Goal: Information Seeking & Learning: Learn about a topic

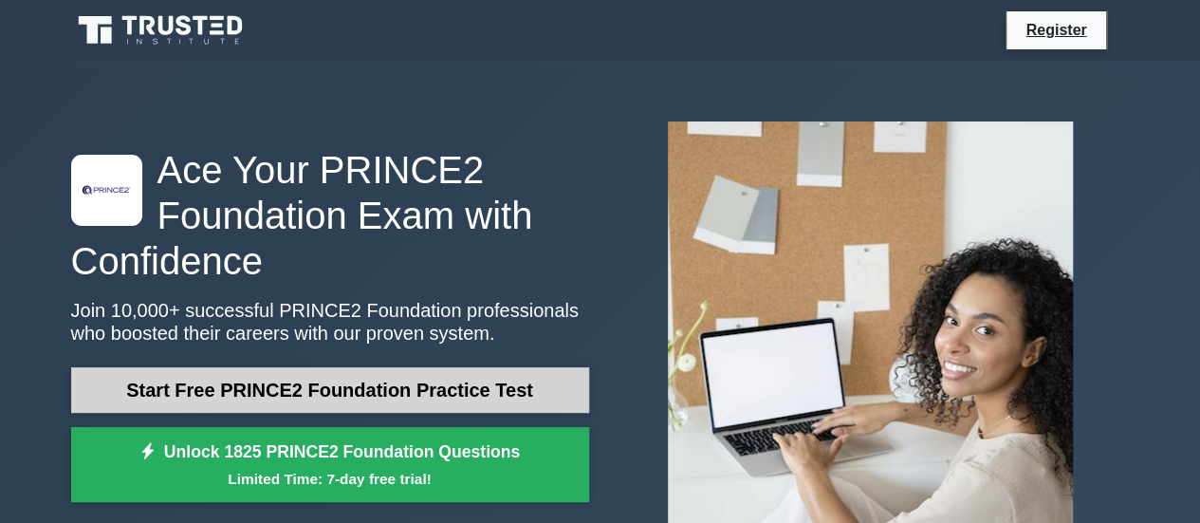
click at [484, 397] on link "Start Free PRINCE2 Foundation Practice Test" at bounding box center [330, 390] width 518 height 46
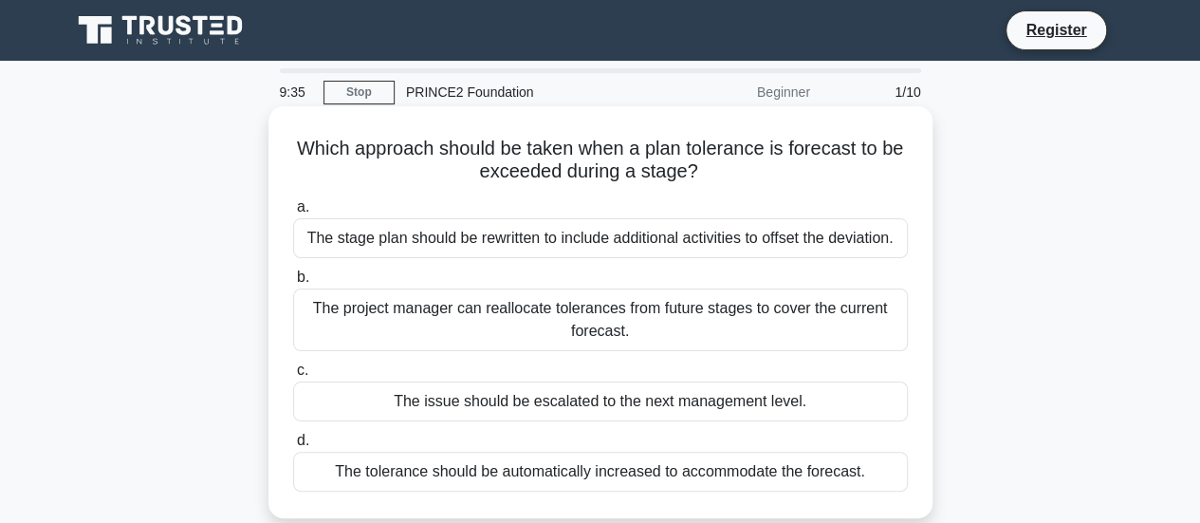
click at [575, 242] on div "The stage plan should be rewritten to include additional activities to offset t…" at bounding box center [600, 238] width 615 height 40
click at [293, 213] on input "a. The stage plan should be rewritten to include additional activities to offse…" at bounding box center [293, 207] width 0 height 12
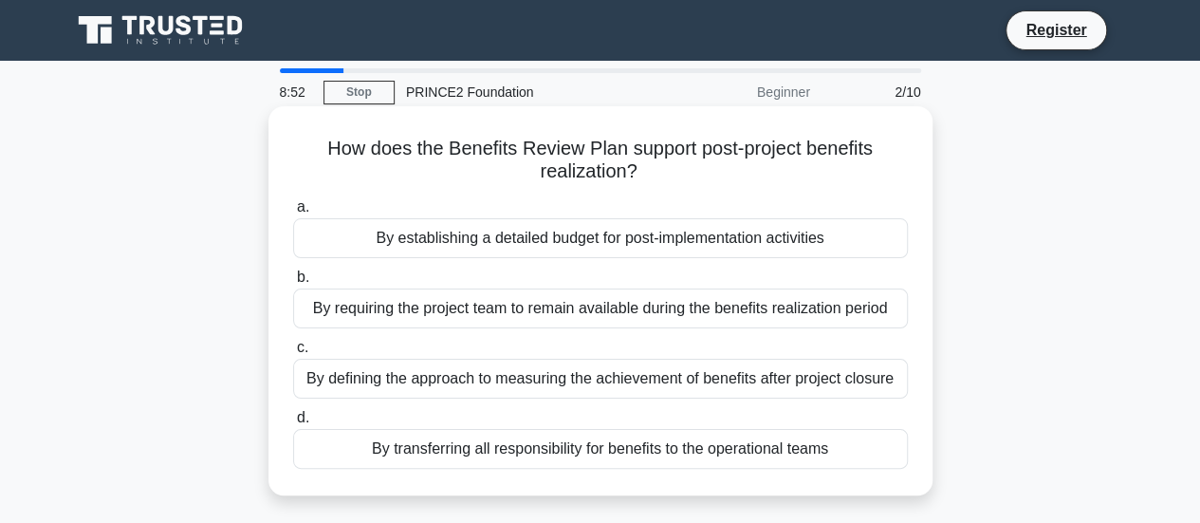
click at [619, 380] on div "By defining the approach to measuring the achievement of benefits after project…" at bounding box center [600, 378] width 615 height 40
click at [293, 354] on input "c. By defining the approach to measuring the achievement of benefits after proj…" at bounding box center [293, 347] width 0 height 12
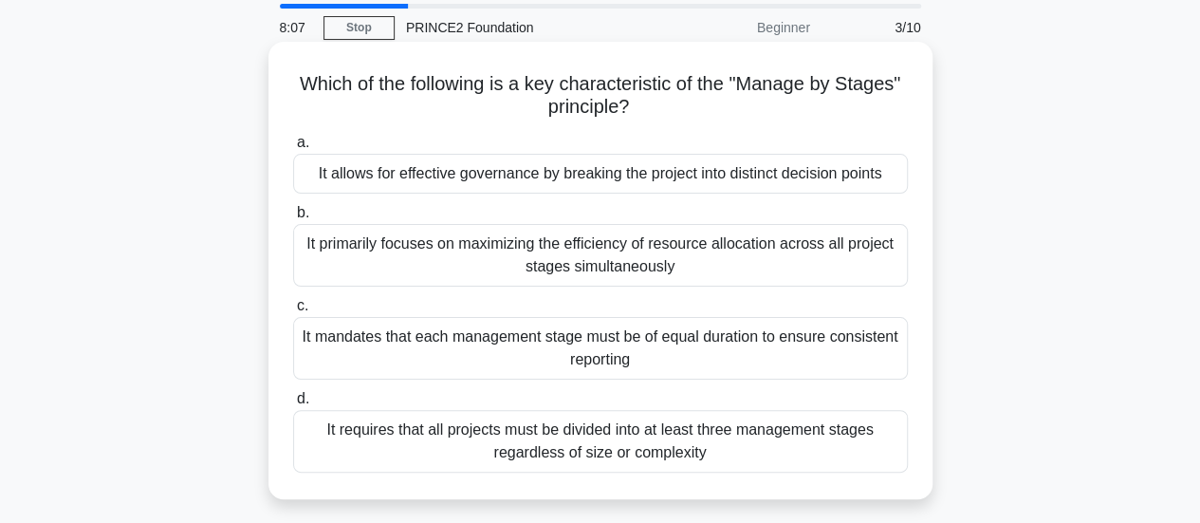
scroll to position [95, 0]
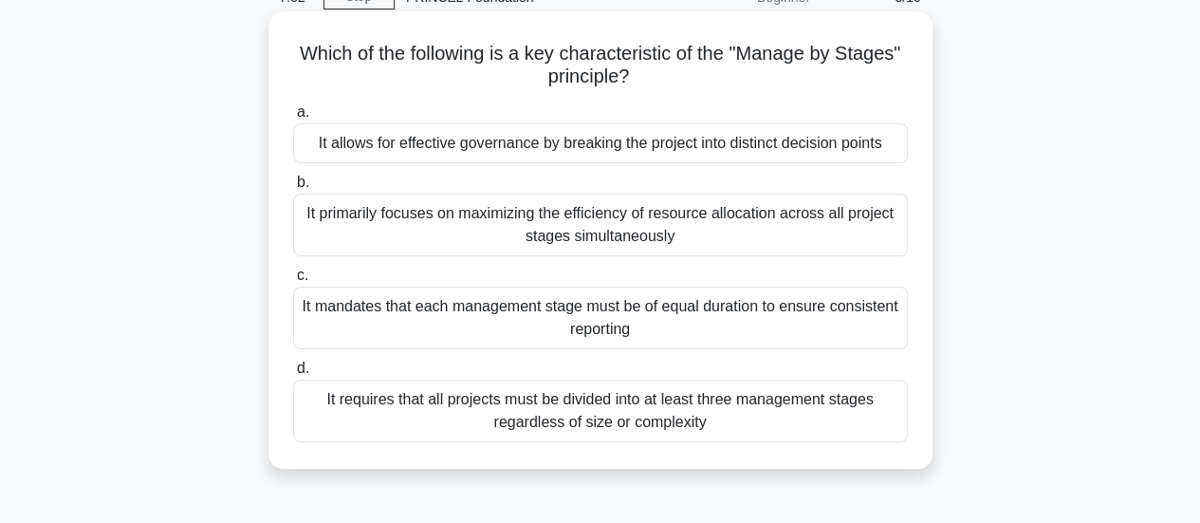
click at [539, 151] on div "It allows for effective governance by breaking the project into distinct decisi…" at bounding box center [600, 143] width 615 height 40
click at [293, 119] on input "a. It allows for effective governance by breaking the project into distinct dec…" at bounding box center [293, 112] width 0 height 12
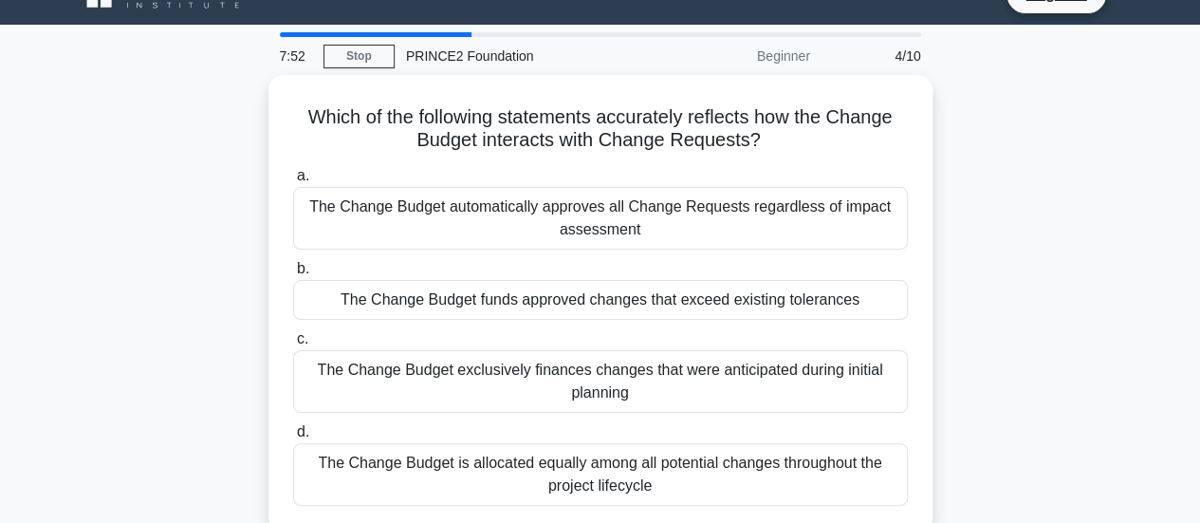
scroll to position [0, 0]
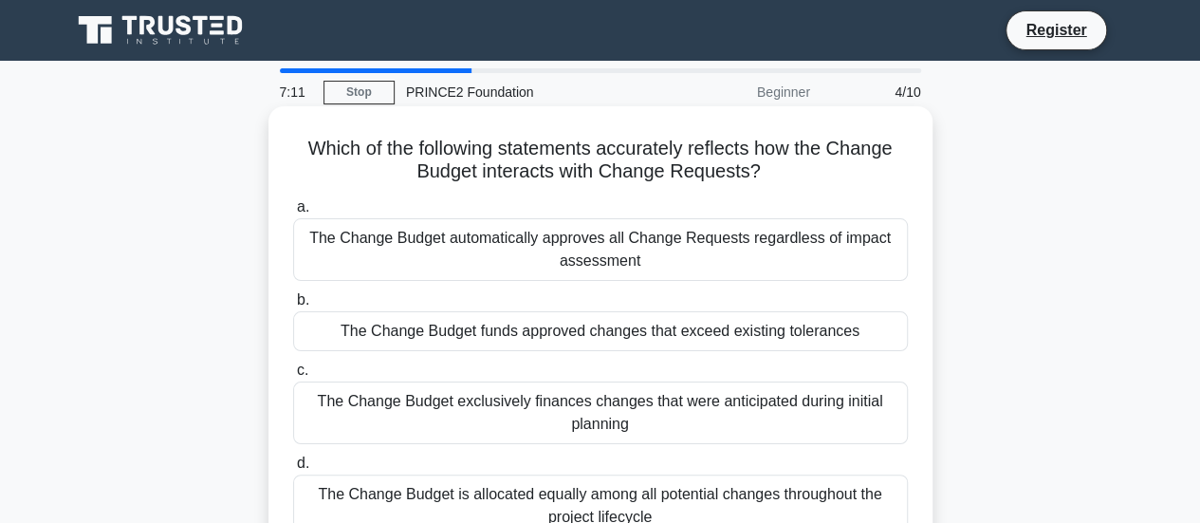
click at [645, 334] on div "The Change Budget funds approved changes that exceed existing tolerances" at bounding box center [600, 331] width 615 height 40
click at [293, 306] on input "b. The Change Budget funds approved changes that exceed existing tolerances" at bounding box center [293, 300] width 0 height 12
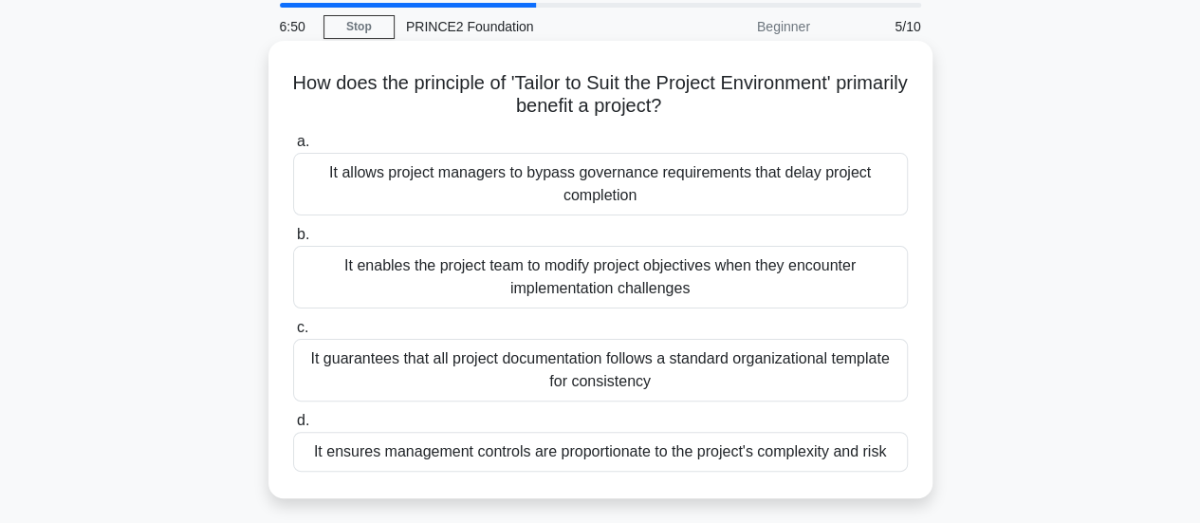
scroll to position [95, 0]
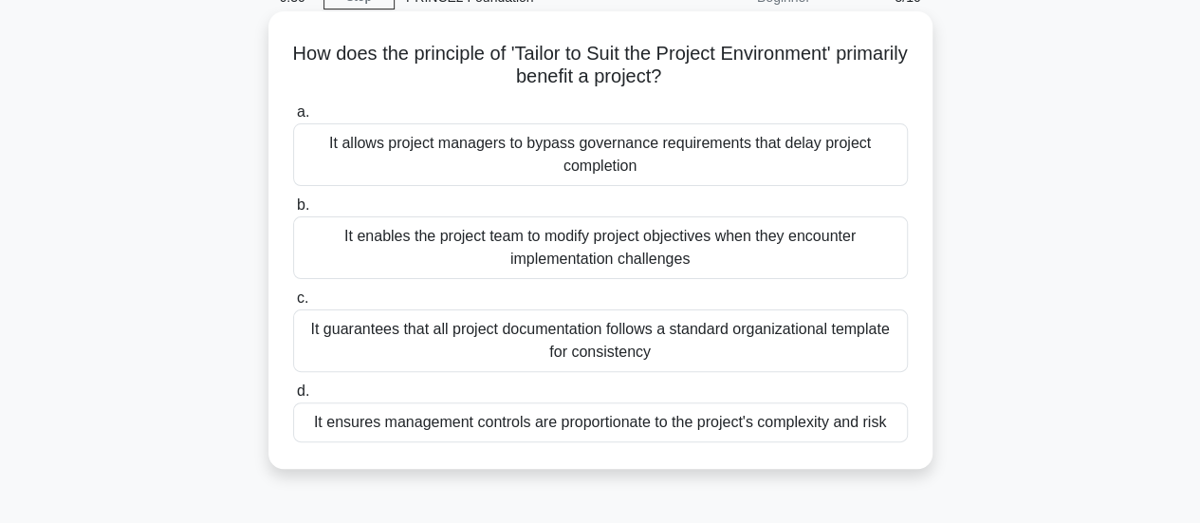
click at [689, 426] on div "It ensures management controls are proportionate to the project's complexity an…" at bounding box center [600, 422] width 615 height 40
click at [293, 397] on input "d. It ensures management controls are proportionate to the project's complexity…" at bounding box center [293, 391] width 0 height 12
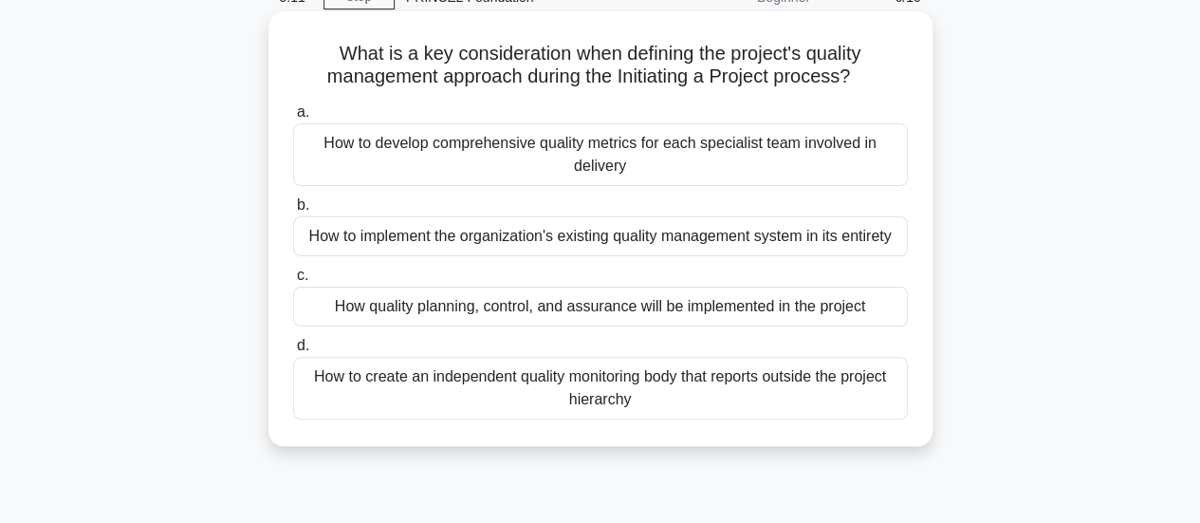
click at [522, 308] on div "How quality planning, control, and assurance will be implemented in the project" at bounding box center [600, 306] width 615 height 40
click at [293, 282] on input "c. How quality planning, control, and assurance will be implemented in the proj…" at bounding box center [293, 275] width 0 height 12
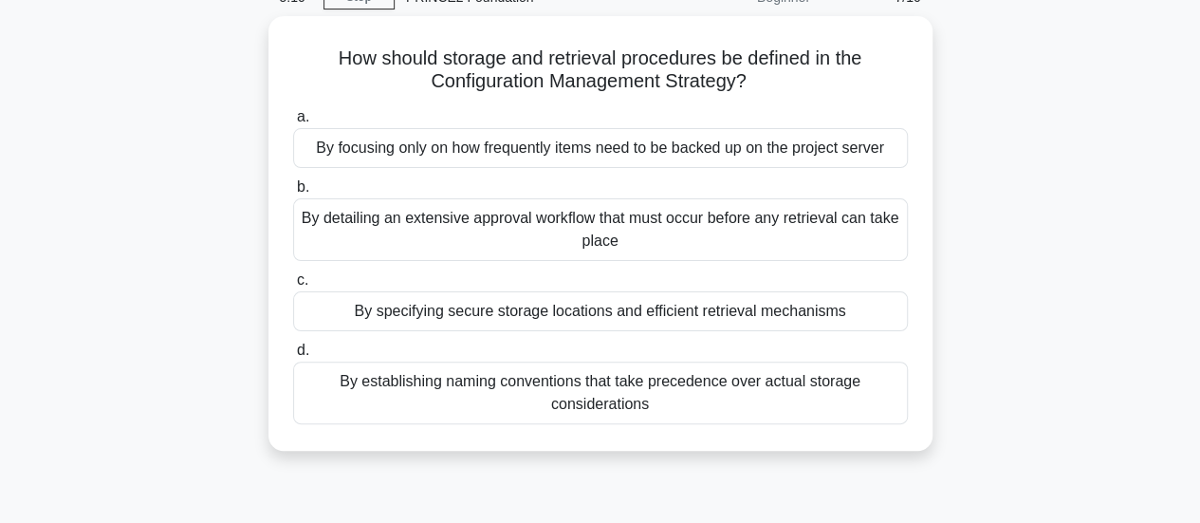
scroll to position [0, 0]
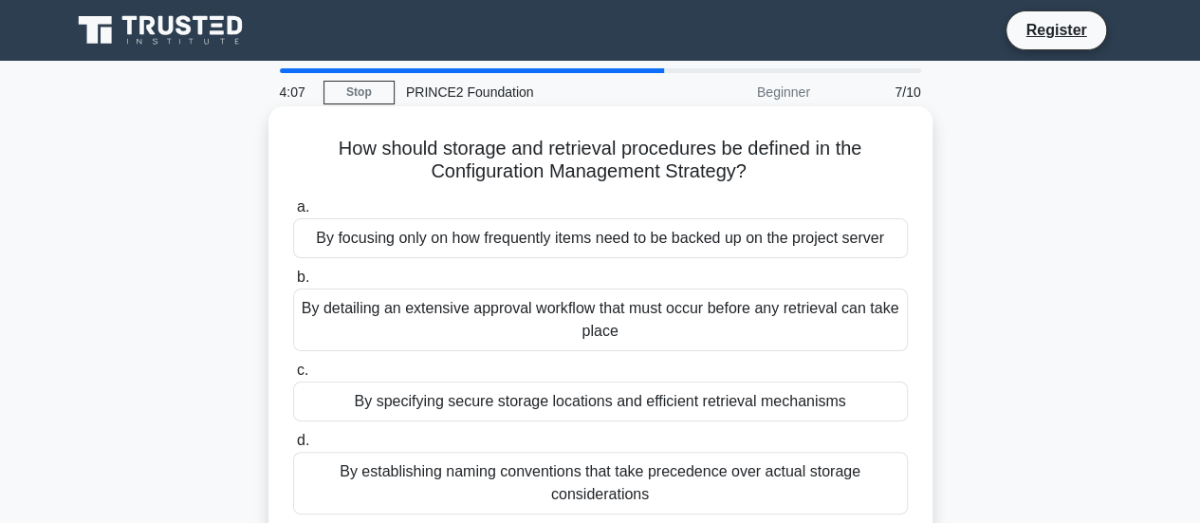
click at [639, 314] on div "By detailing an extensive approval workflow that must occur before any retrieva…" at bounding box center [600, 319] width 615 height 63
click at [293, 284] on input "b. By detailing an extensive approval workflow that must occur before any retri…" at bounding box center [293, 277] width 0 height 12
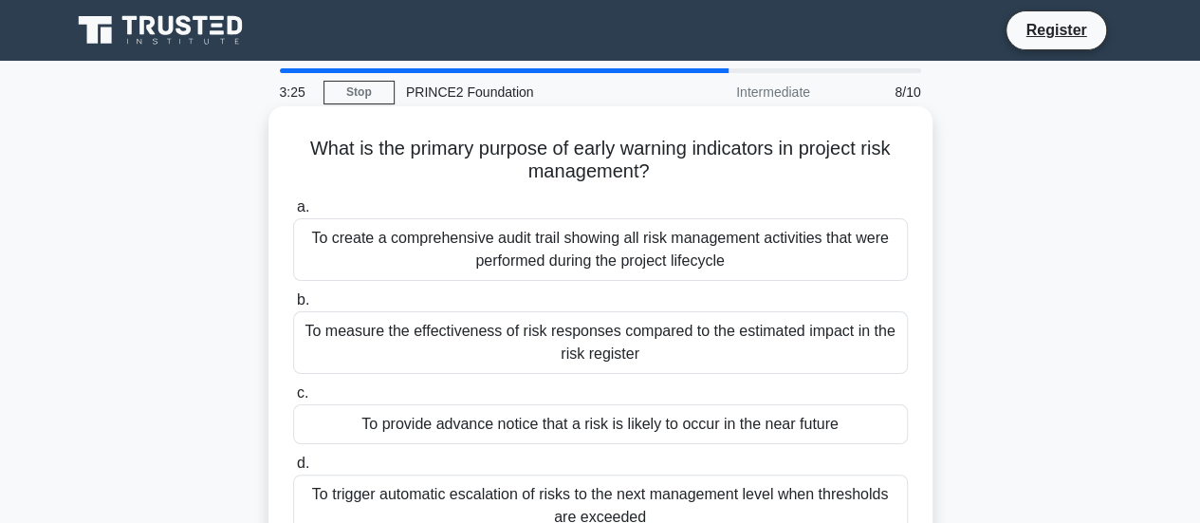
click at [707, 500] on div "To trigger automatic escalation of risks to the next management level when thre…" at bounding box center [600, 505] width 615 height 63
click at [293, 469] on input "d. To trigger automatic escalation of risks to the next management level when t…" at bounding box center [293, 463] width 0 height 12
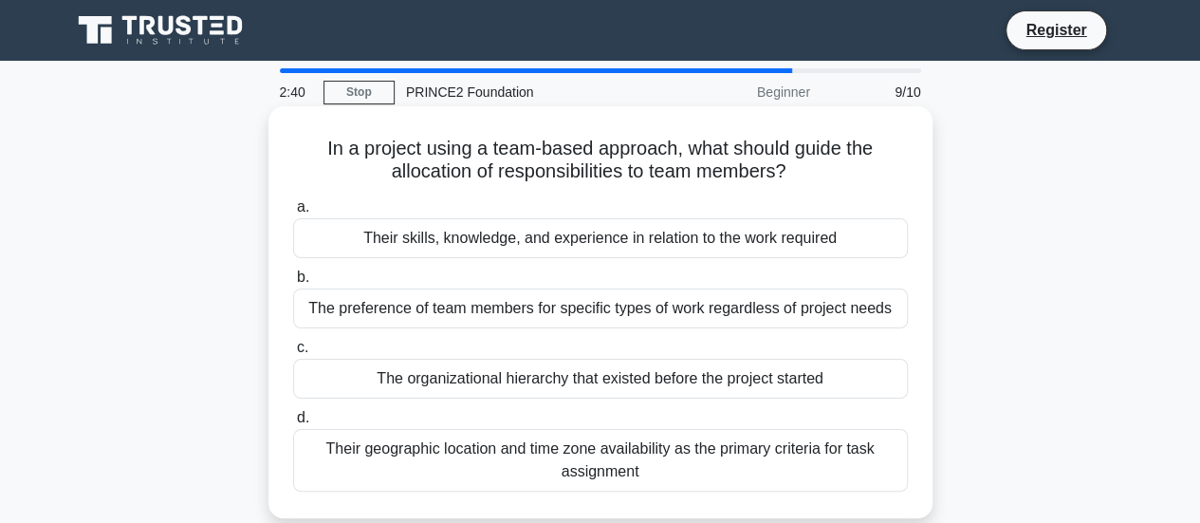
click at [699, 240] on div "Their skills, knowledge, and experience in relation to the work required" at bounding box center [600, 238] width 615 height 40
click at [293, 213] on input "a. Their skills, knowledge, and experience in relation to the work required" at bounding box center [293, 207] width 0 height 12
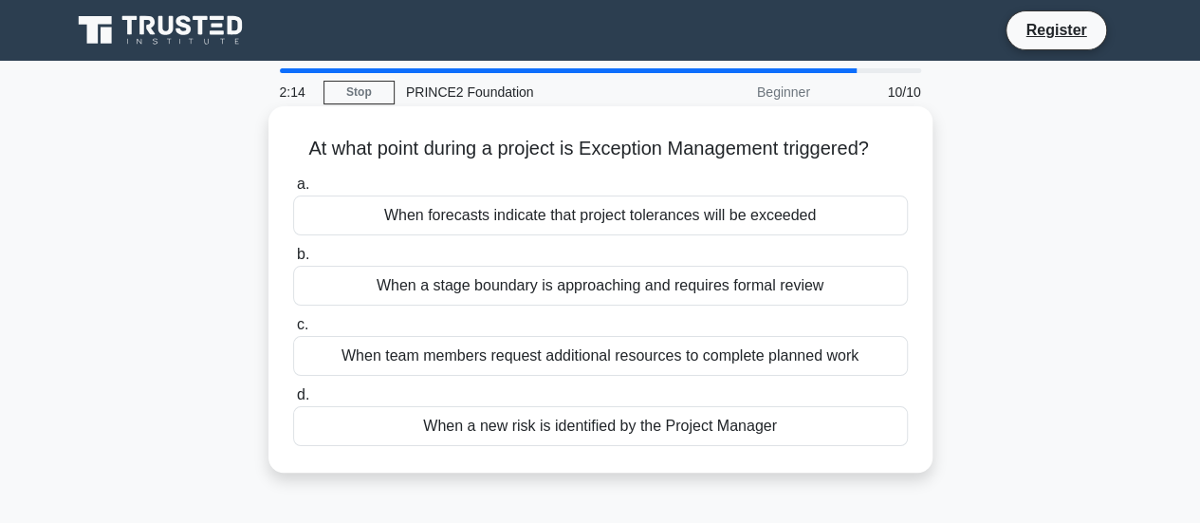
click at [681, 213] on div "When forecasts indicate that project tolerances will be exceeded" at bounding box center [600, 215] width 615 height 40
click at [293, 191] on input "a. When forecasts indicate that project tolerances will be exceeded" at bounding box center [293, 184] width 0 height 12
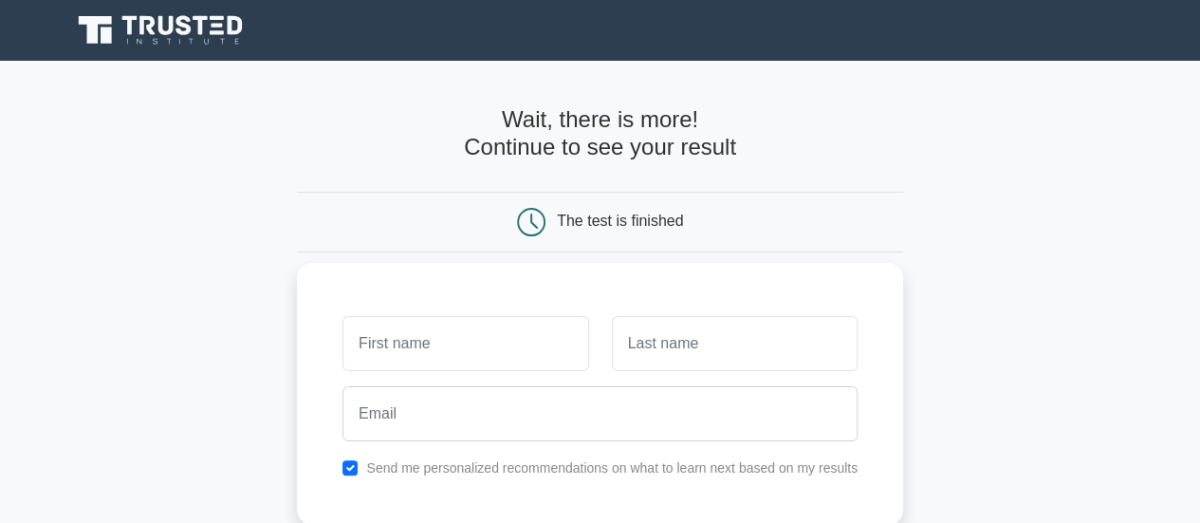
click at [495, 333] on input "text" at bounding box center [465, 343] width 246 height 55
type input "Harashpal"
click at [692, 345] on input "text" at bounding box center [735, 343] width 246 height 55
type input "Sumal"
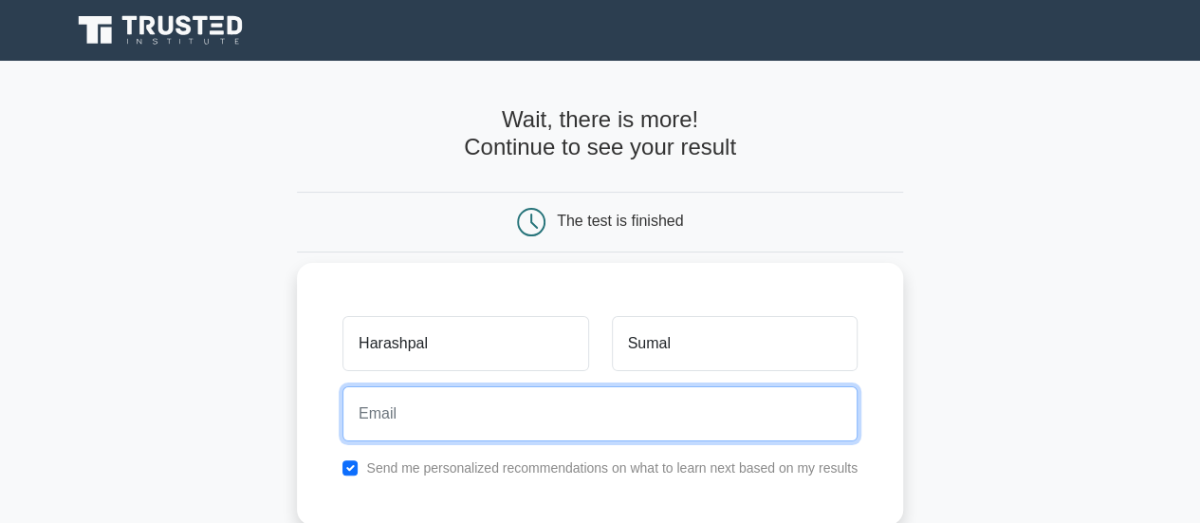
click at [620, 411] on input "email" at bounding box center [599, 413] width 515 height 55
type input "harashpal.kaur13@gmail.com"
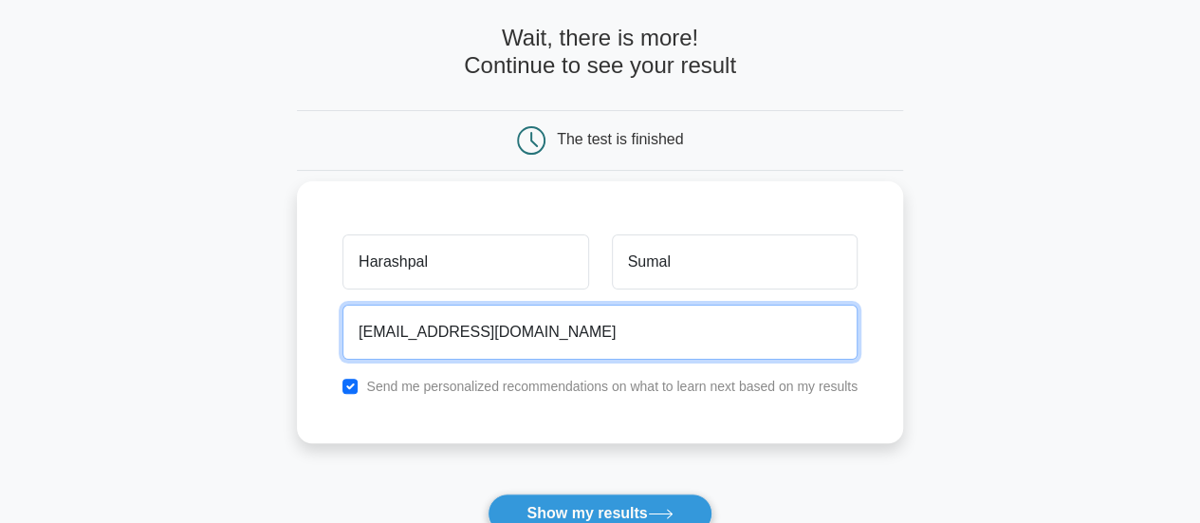
scroll to position [190, 0]
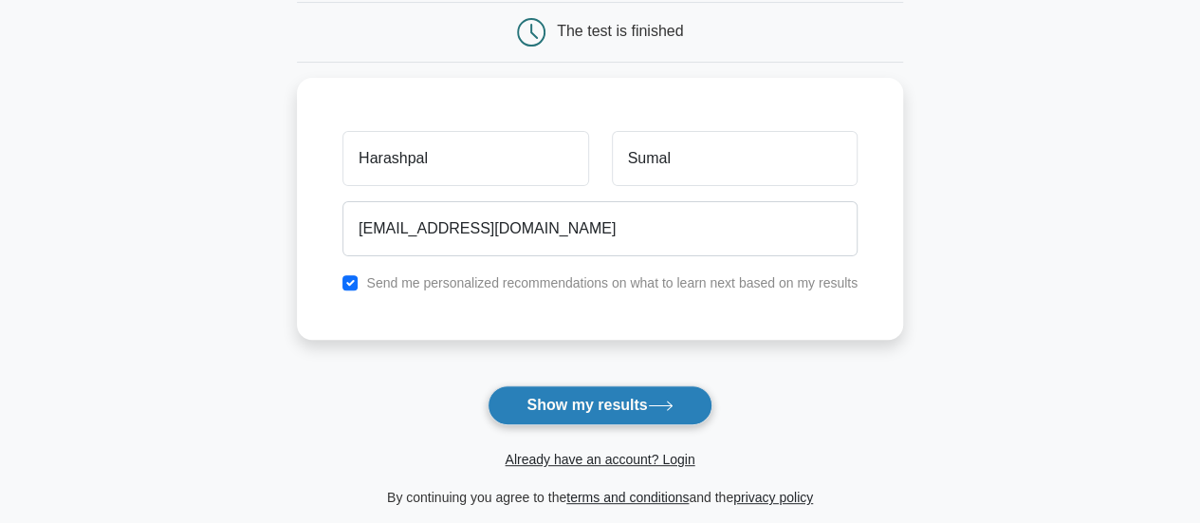
click at [650, 397] on button "Show my results" at bounding box center [599, 405] width 224 height 40
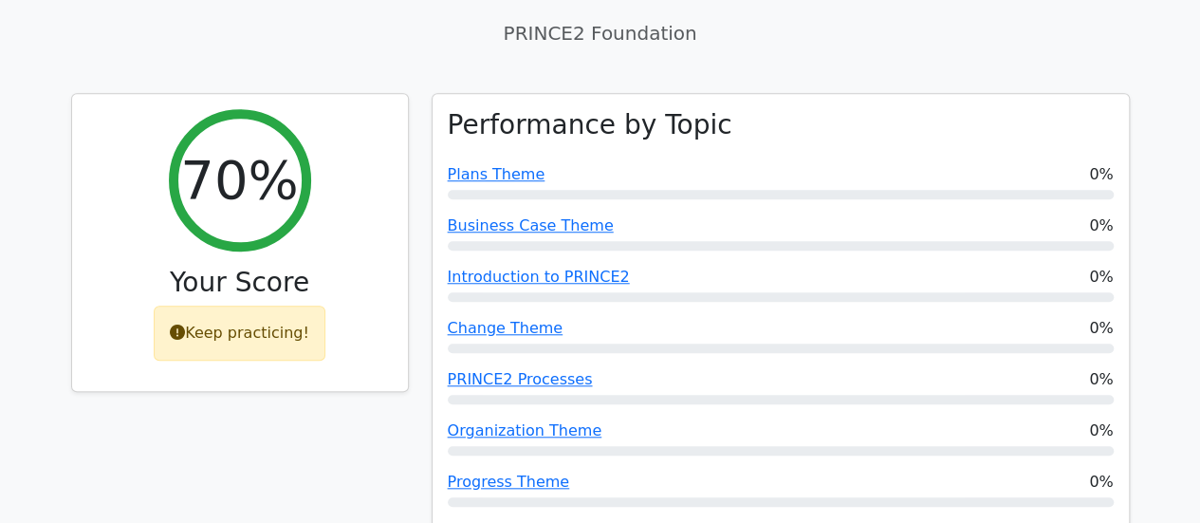
scroll to position [569, 0]
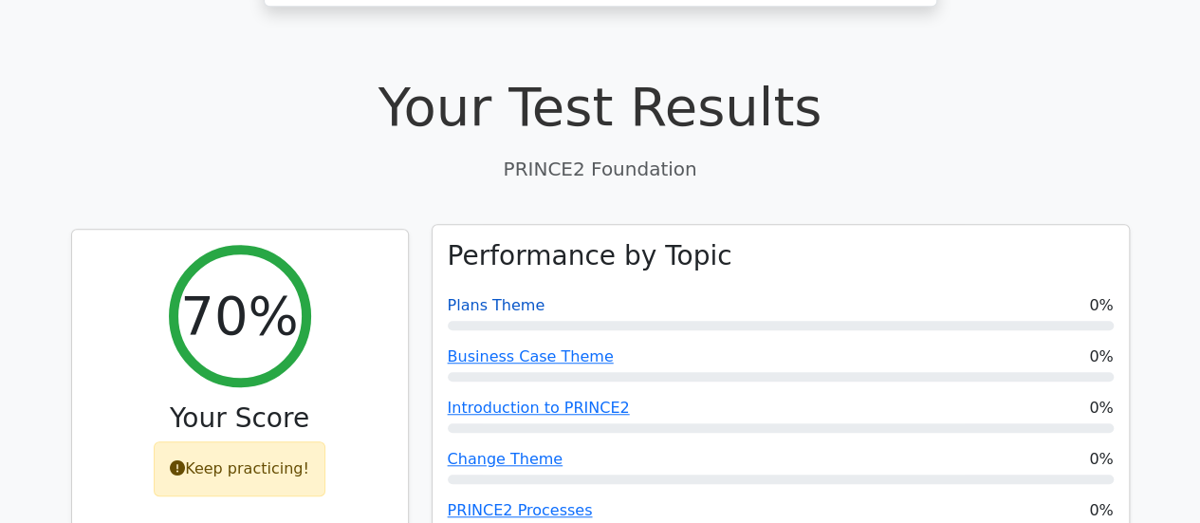
click at [482, 296] on link "Plans Theme" at bounding box center [497, 305] width 98 height 18
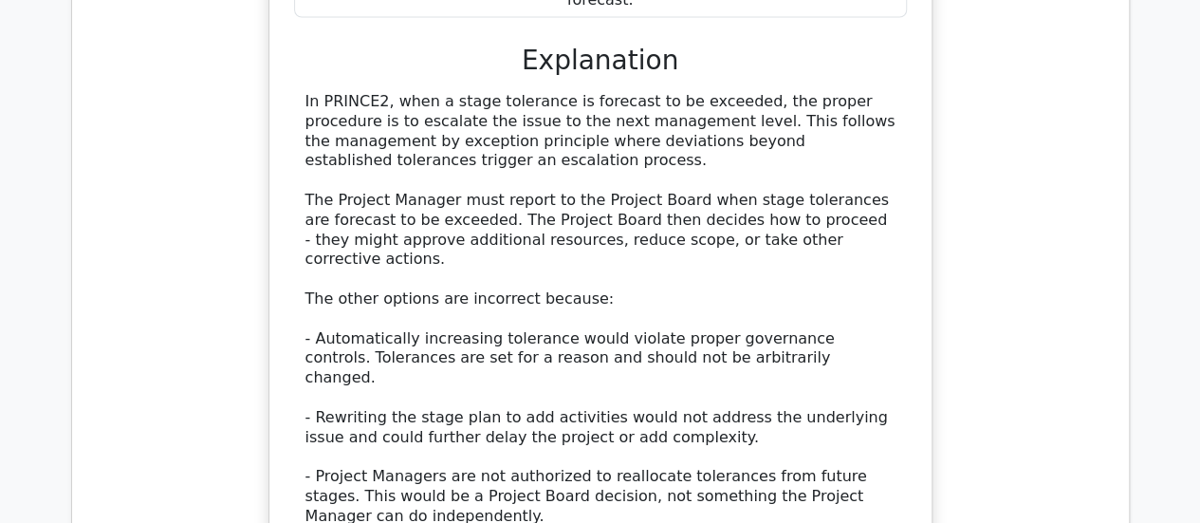
scroll to position [1992, 0]
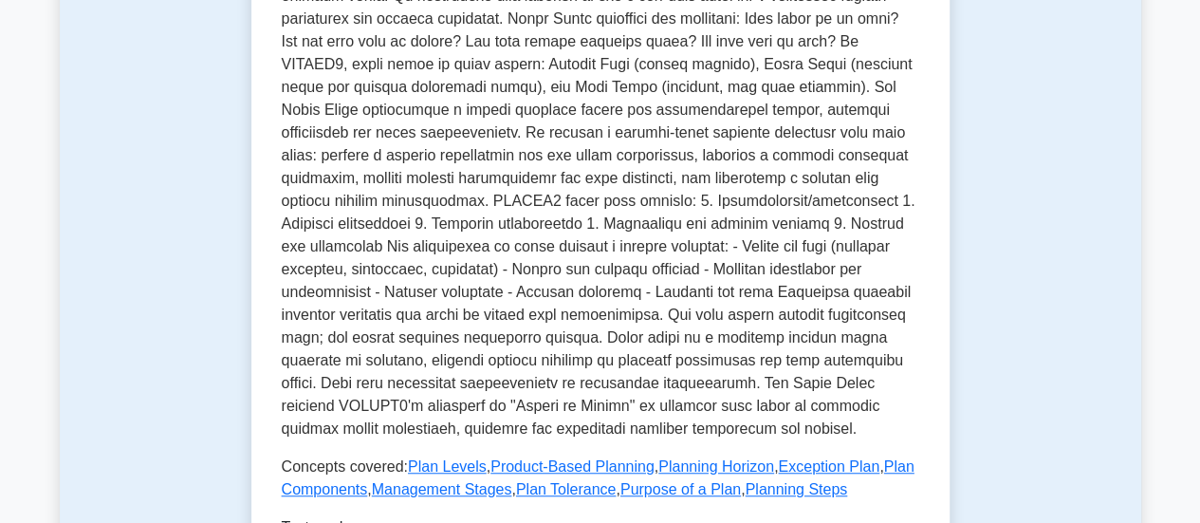
scroll to position [379, 0]
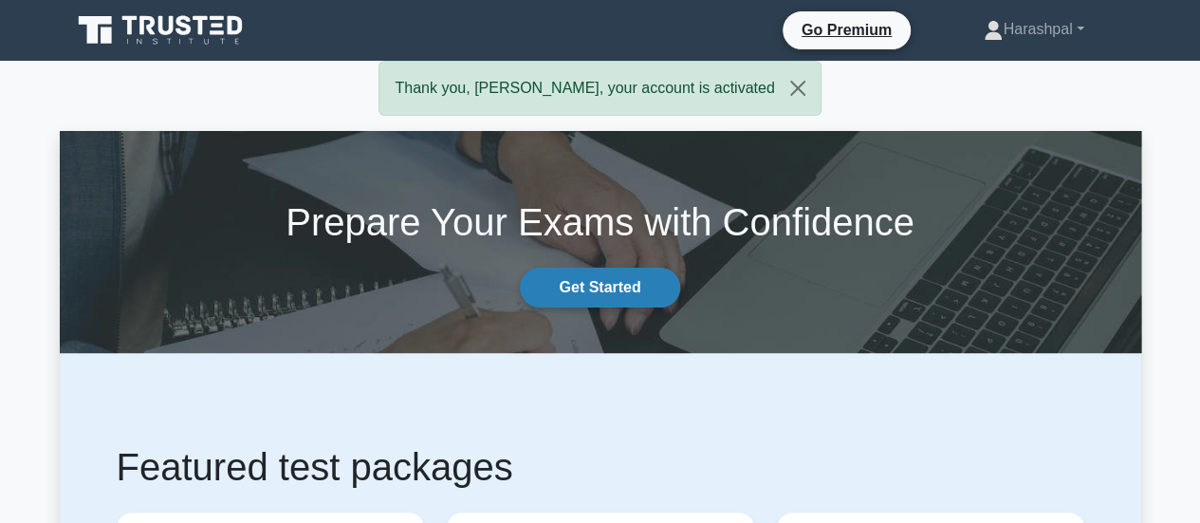
click at [623, 276] on link "Get Started" at bounding box center [599, 287] width 159 height 40
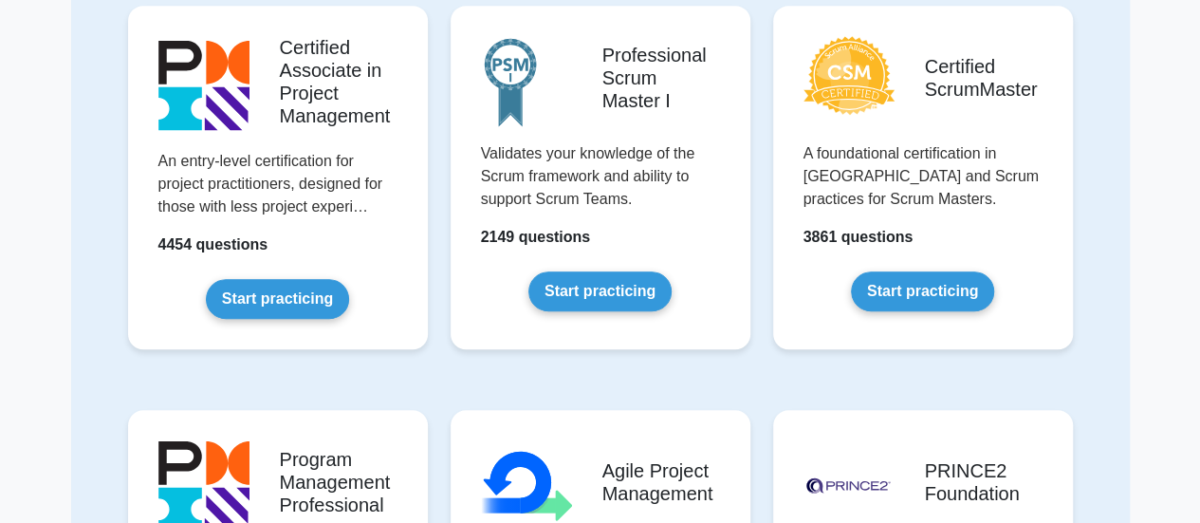
scroll to position [1043, 0]
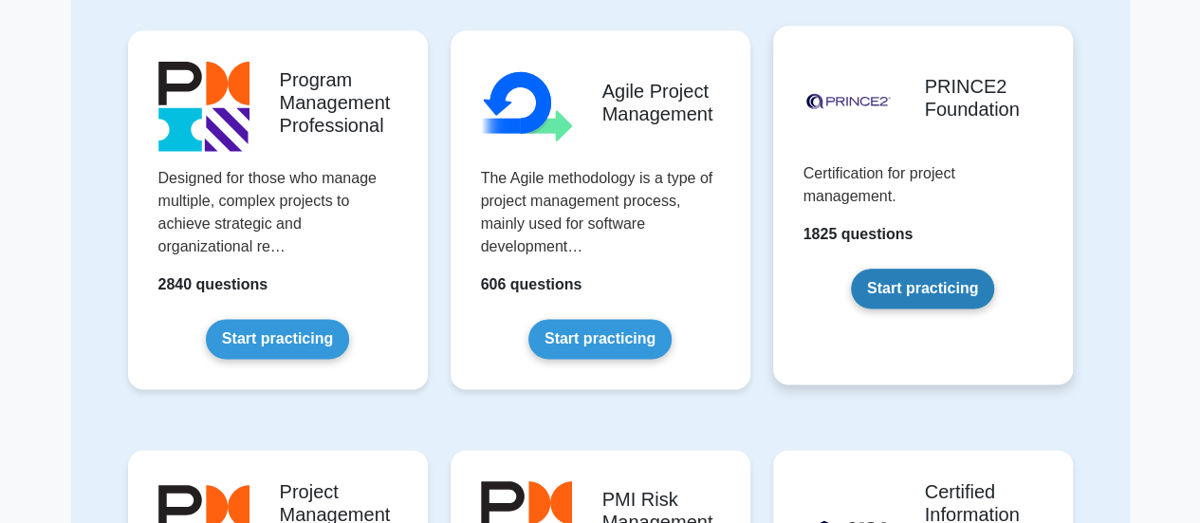
click at [962, 280] on link "Start practicing" at bounding box center [922, 288] width 143 height 40
